Goal: Navigation & Orientation: Find specific page/section

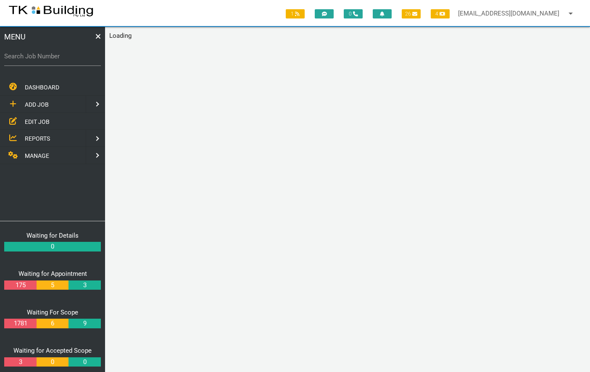
click at [39, 120] on span "EDIT JOB" at bounding box center [37, 121] width 25 height 7
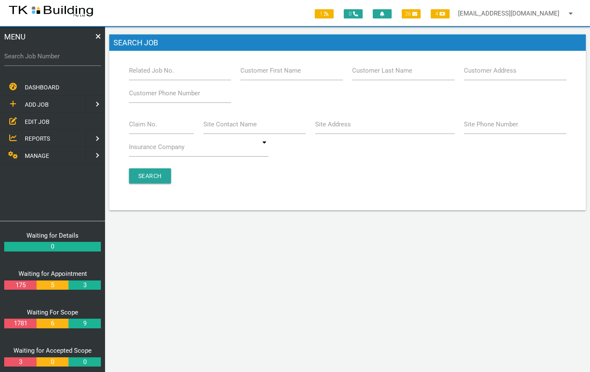
click at [143, 74] on label "Related Job No." at bounding box center [151, 71] width 45 height 10
click at [143, 74] on input "Related Job No." at bounding box center [180, 70] width 102 height 19
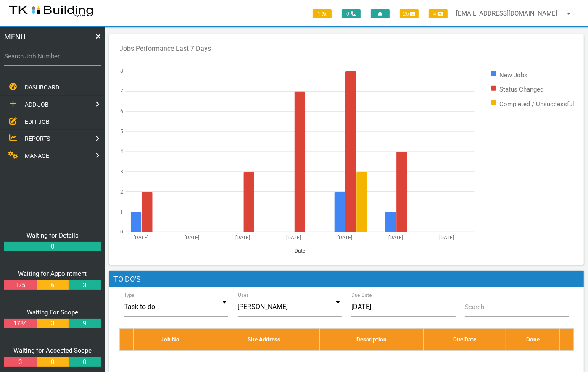
click at [33, 118] on span "EDIT JOB" at bounding box center [37, 121] width 25 height 7
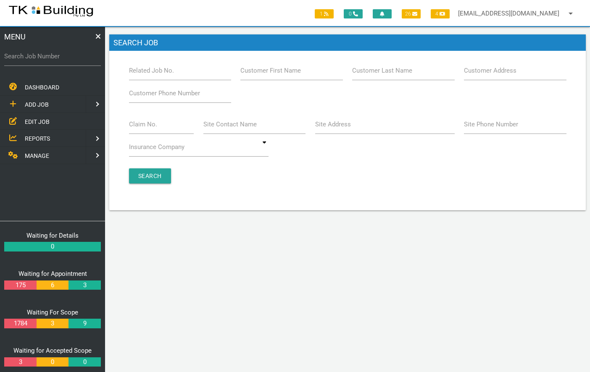
click at [155, 68] on label "Related Job No." at bounding box center [151, 71] width 45 height 10
click at [155, 68] on input "Related Job No." at bounding box center [180, 70] width 102 height 19
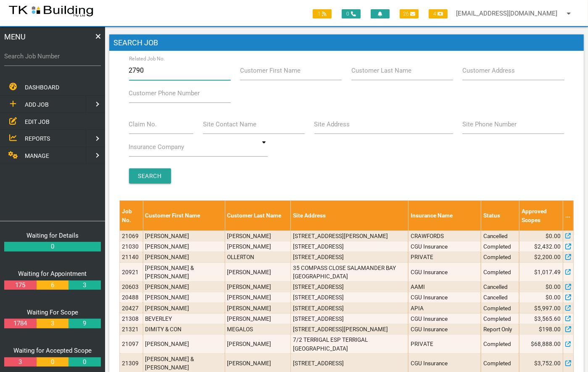
type input "27909"
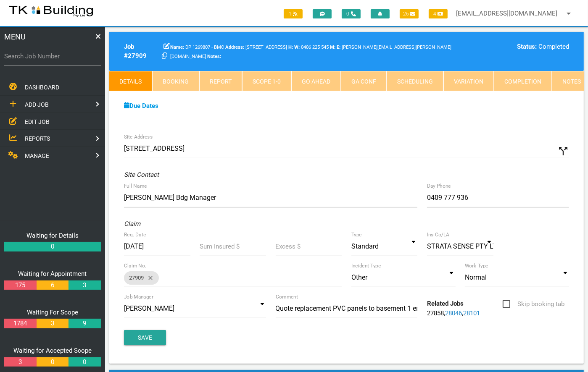
scroll to position [1, 0]
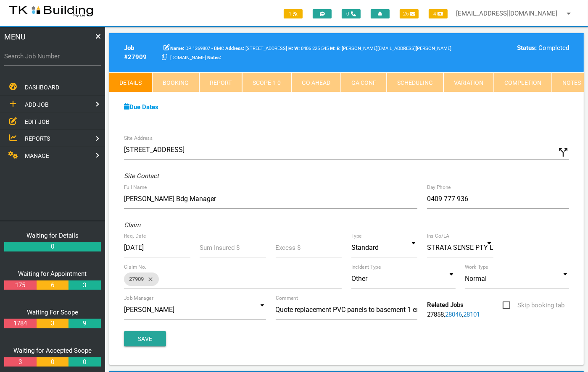
click at [571, 80] on link "Notes" at bounding box center [571, 82] width 39 height 20
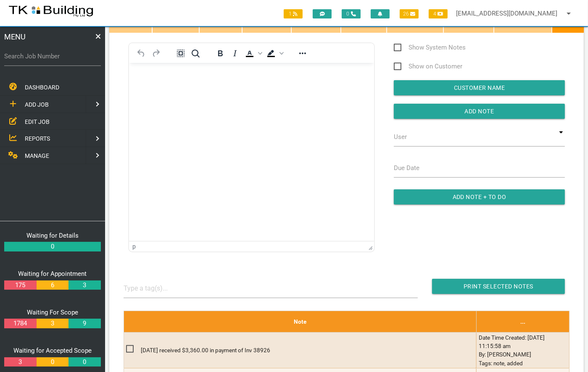
scroll to position [0, 0]
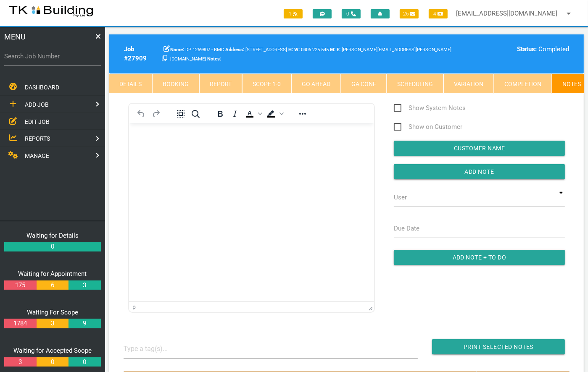
click at [128, 86] on link "Details" at bounding box center [130, 84] width 43 height 20
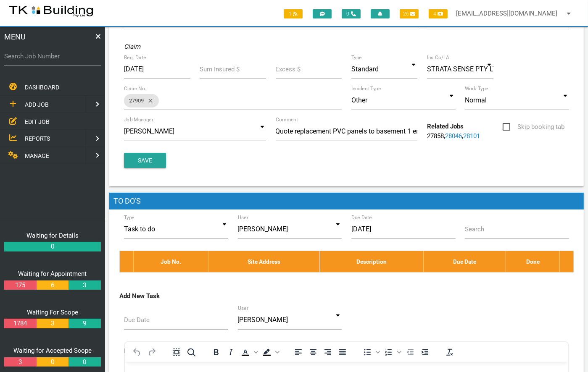
scroll to position [181, 0]
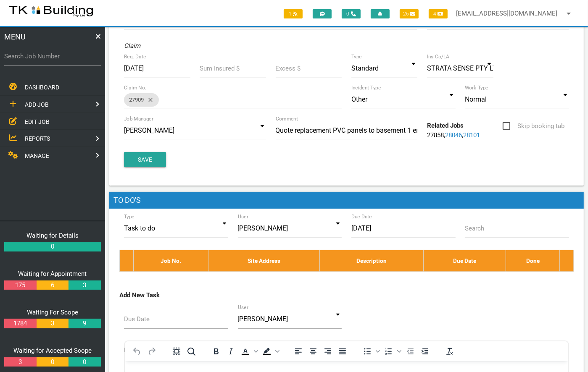
click at [456, 138] on link "28046" at bounding box center [453, 135] width 17 height 8
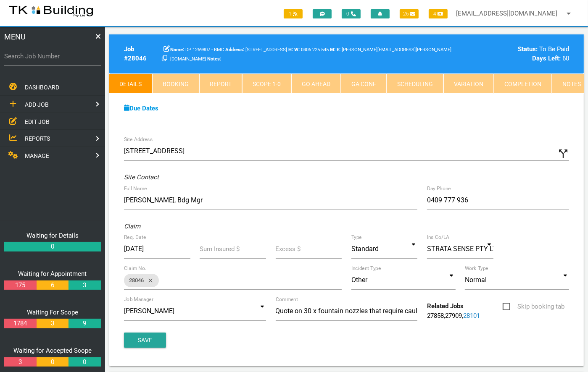
click at [568, 83] on link "Notes" at bounding box center [571, 84] width 39 height 20
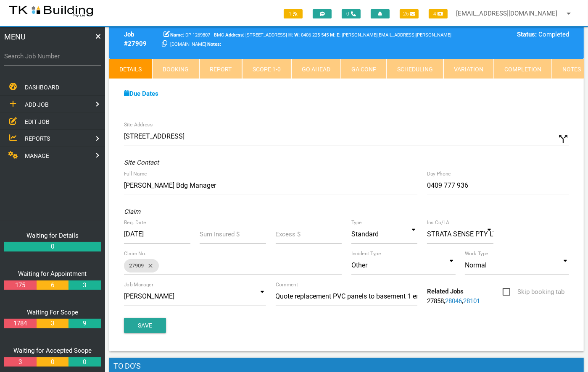
scroll to position [15, 0]
